Goal: Check status: Check status

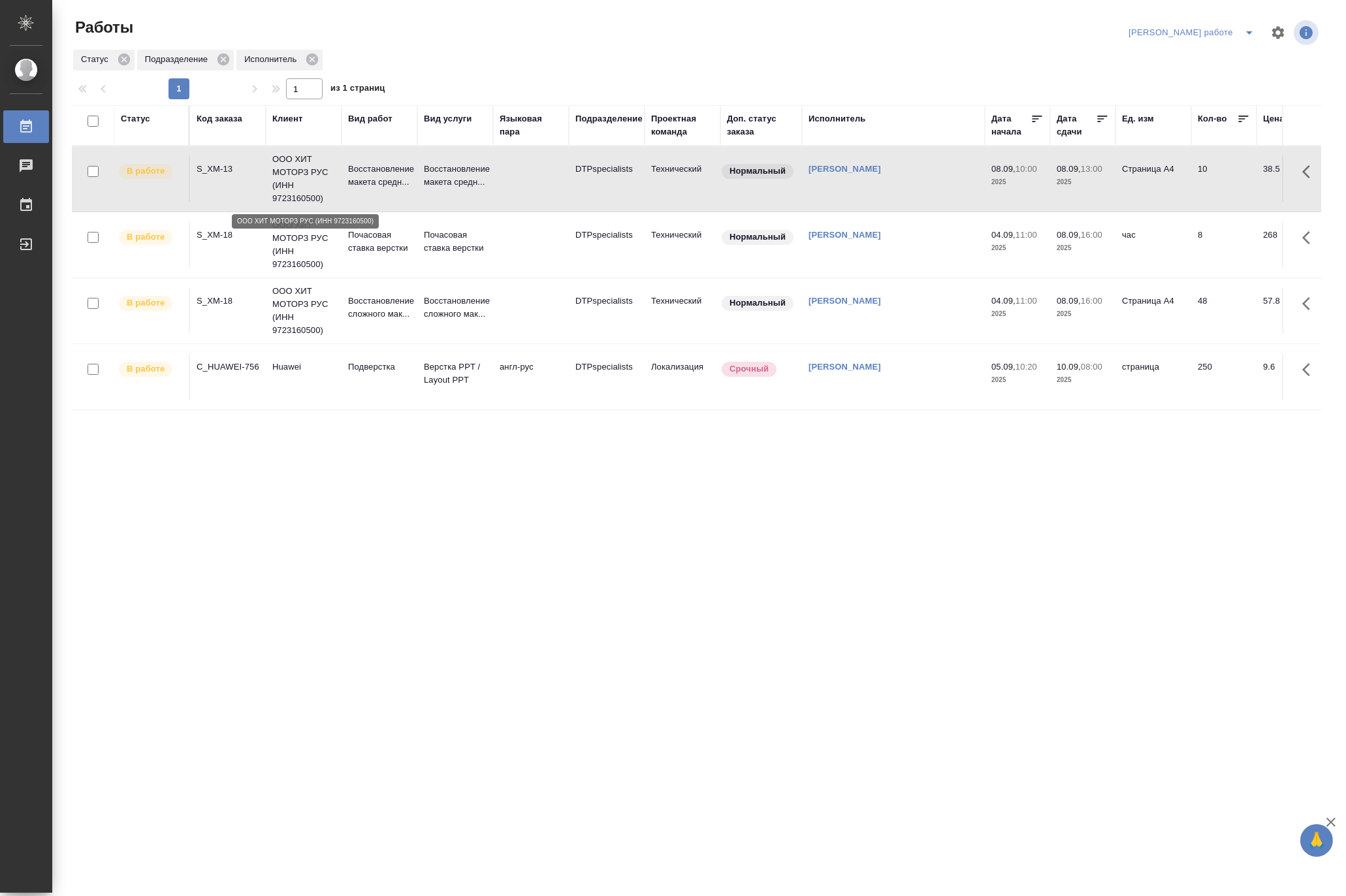
click at [334, 177] on p "ООО ХИТ МОТОРЗ РУС (ИНН 9723160500)" at bounding box center [303, 178] width 63 height 52
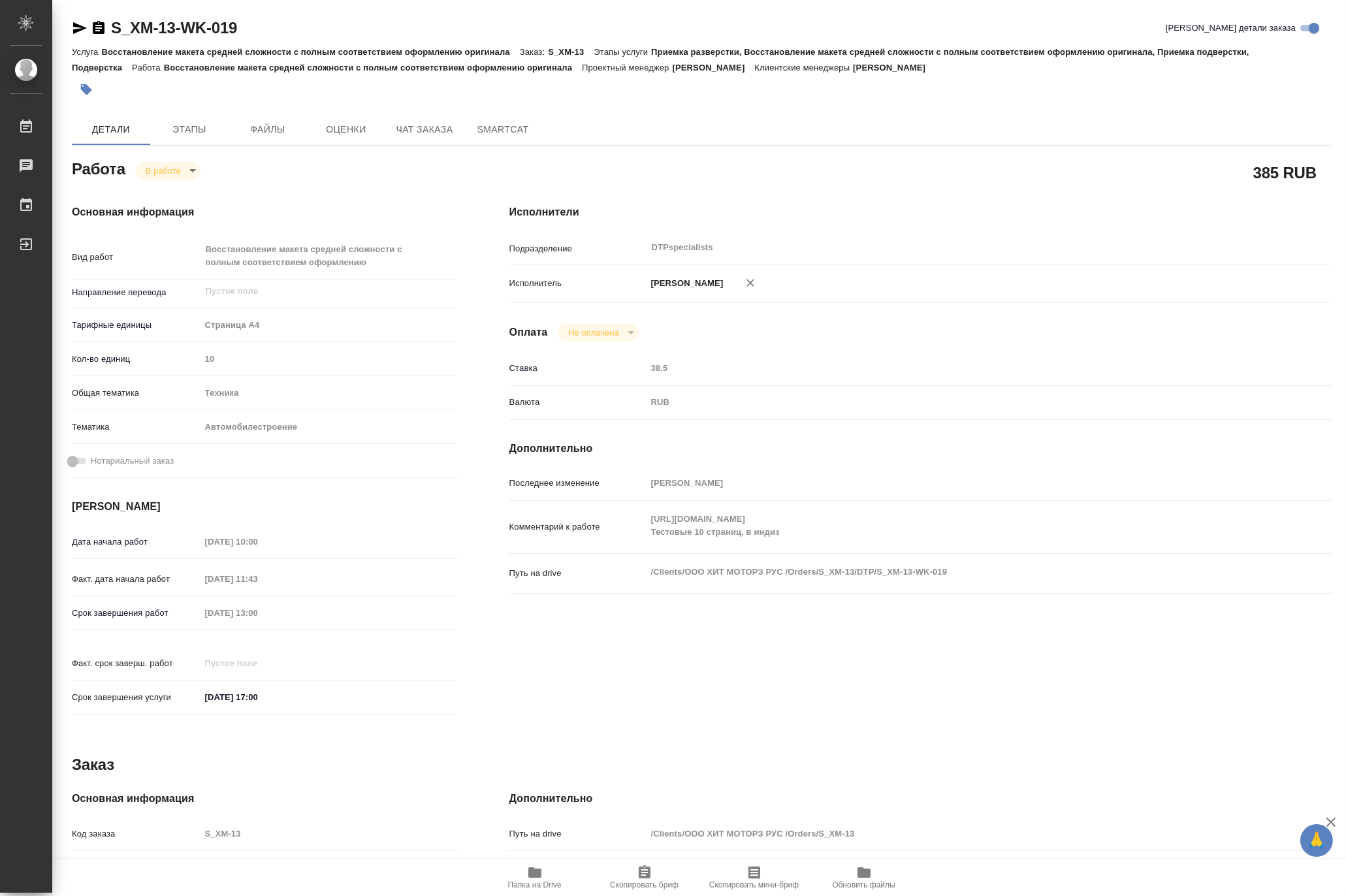
click at [540, 876] on icon "button" at bounding box center [535, 872] width 16 height 16
click at [149, 169] on body "🙏 .cls-1 fill:#fff; AWATERA [PERSON_NAME] 0 Чаты График Выйти S_XM-13-WK-019 Кр…" at bounding box center [673, 448] width 1346 height 896
click at [153, 191] on button "Выполнен" at bounding box center [169, 193] width 48 height 14
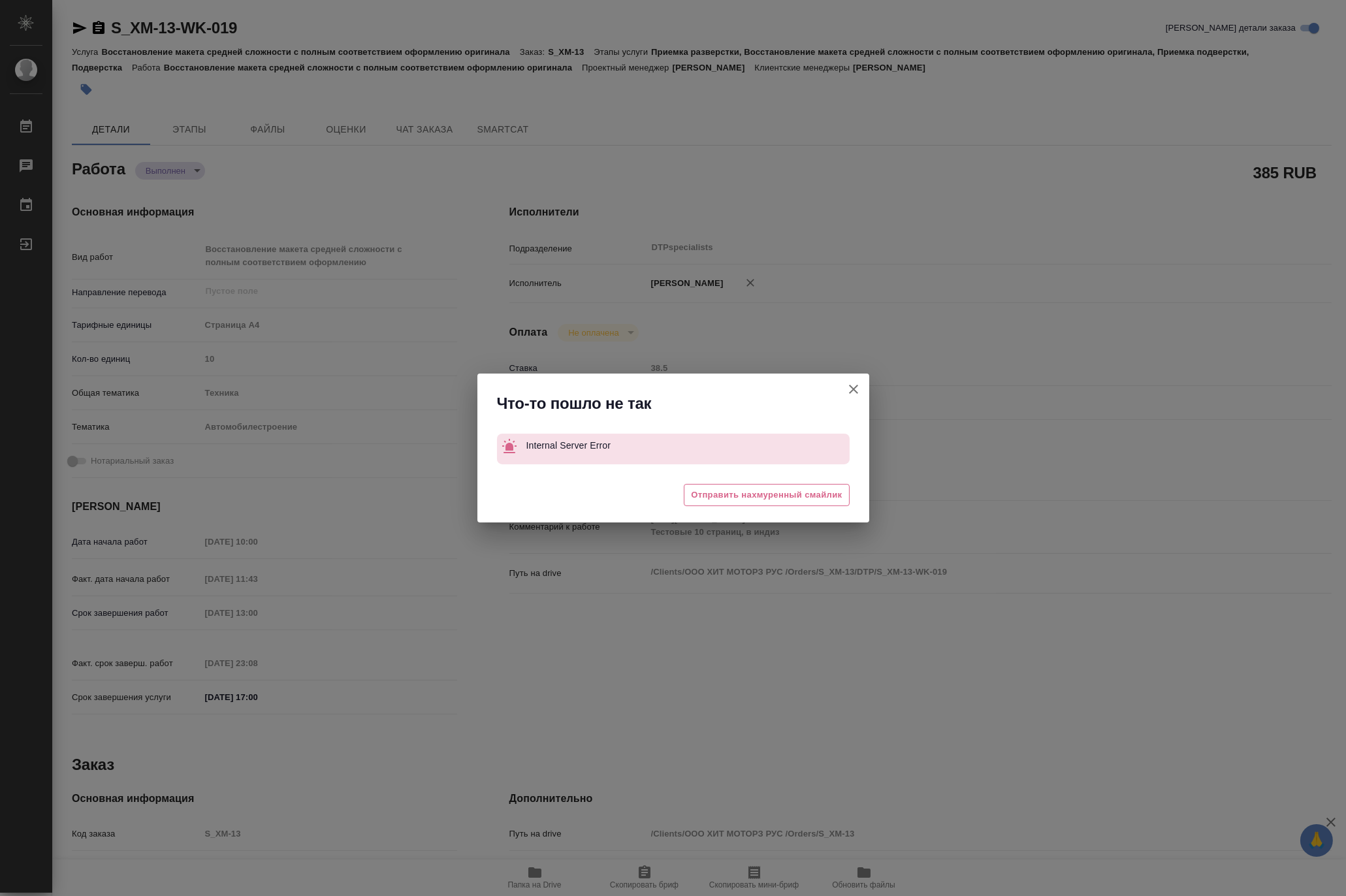
type textarea "x"
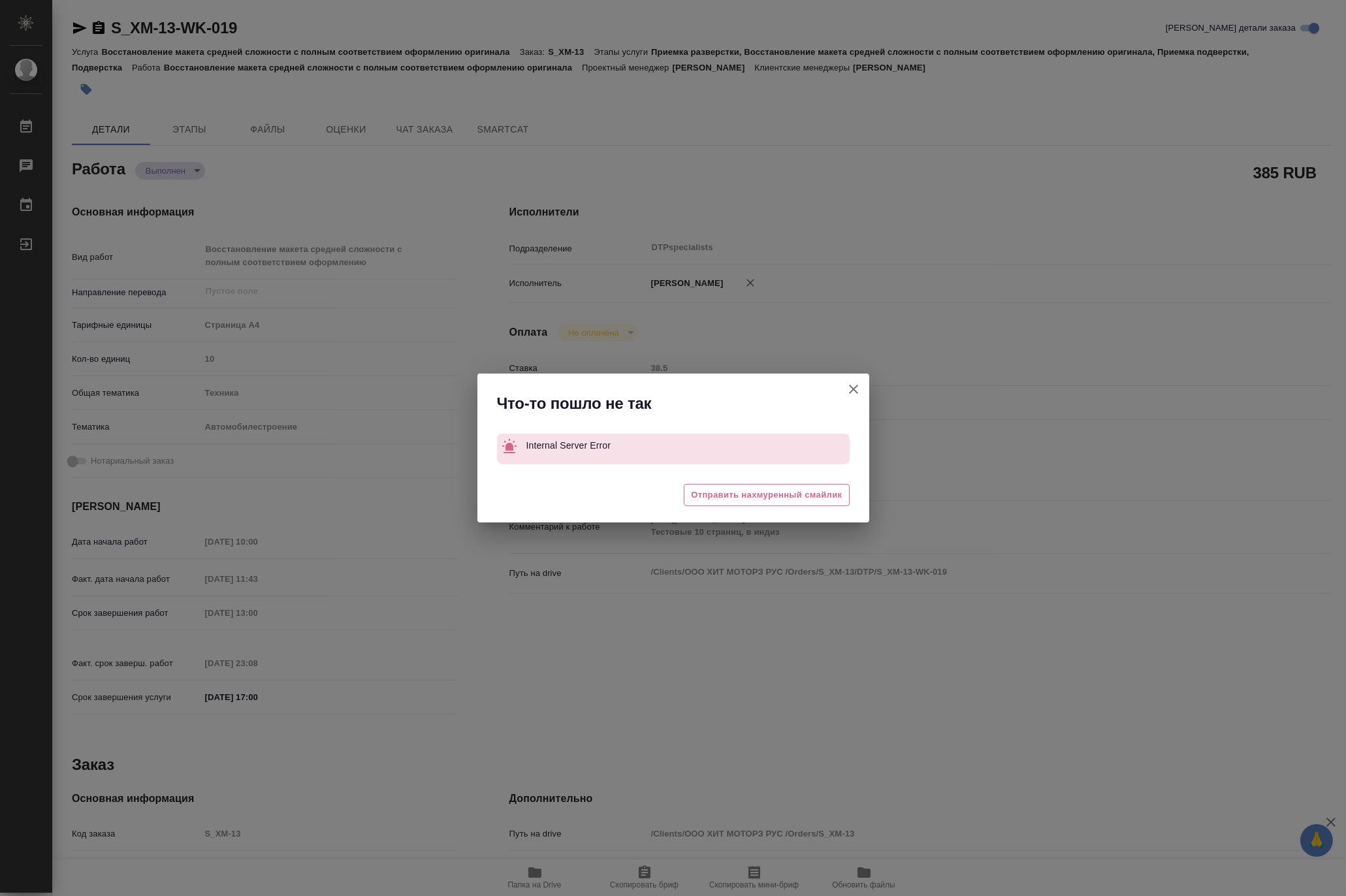
type textarea "x"
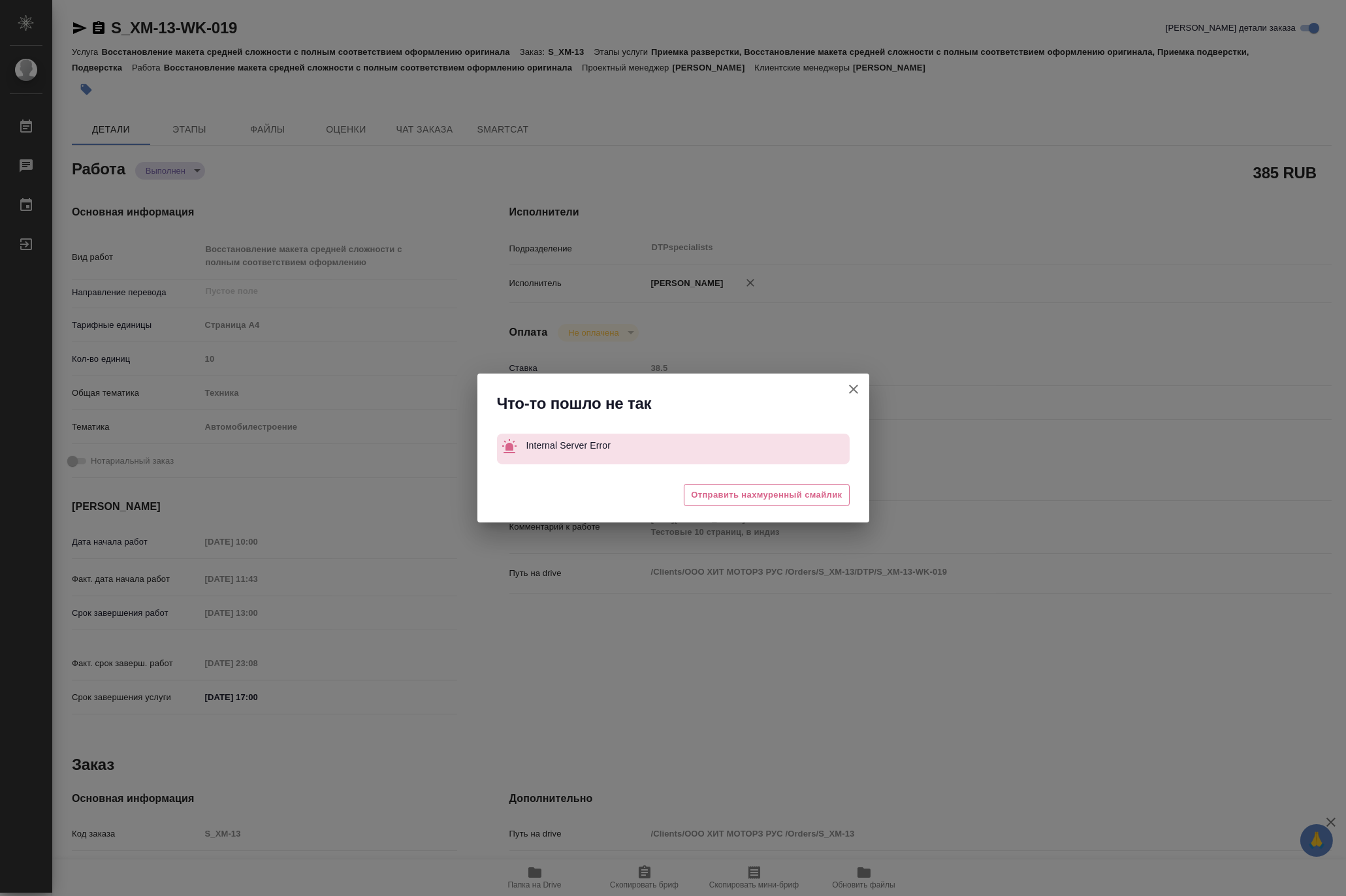
type textarea "x"
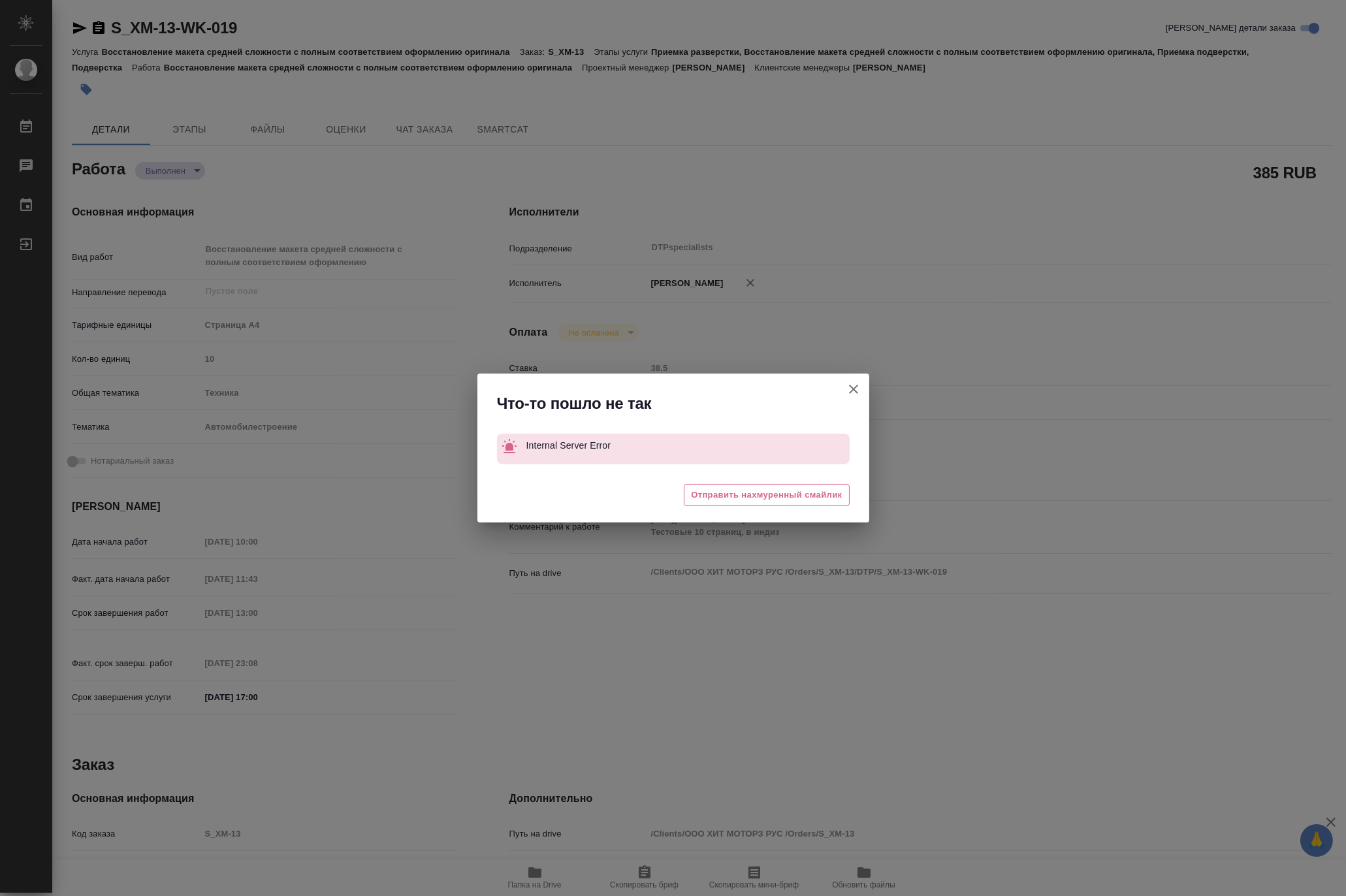
click at [867, 388] on button "[PERSON_NAME] детали заказа" at bounding box center [853, 389] width 31 height 31
type textarea "x"
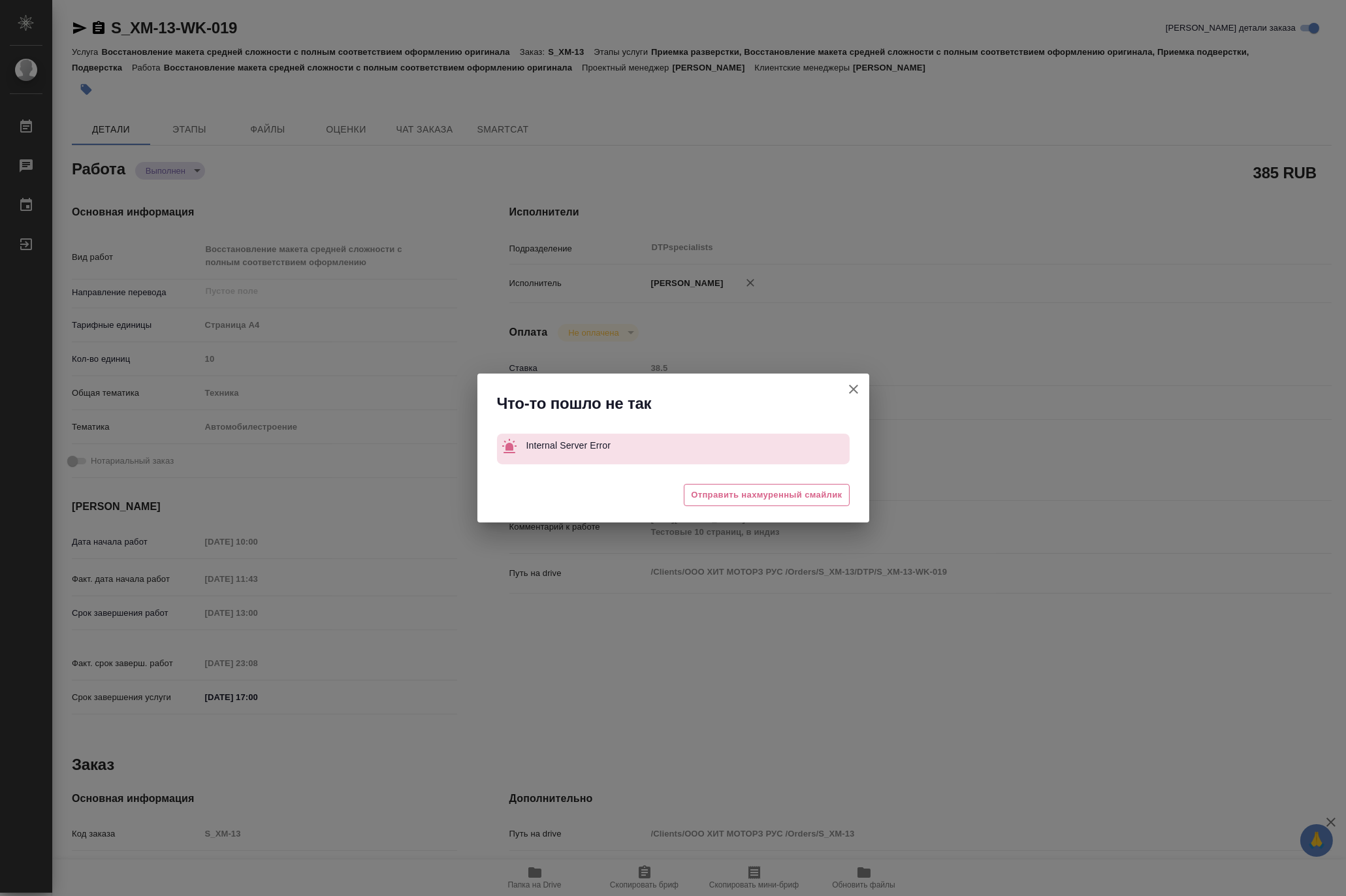
type textarea "x"
